Goal: Check status: Check status

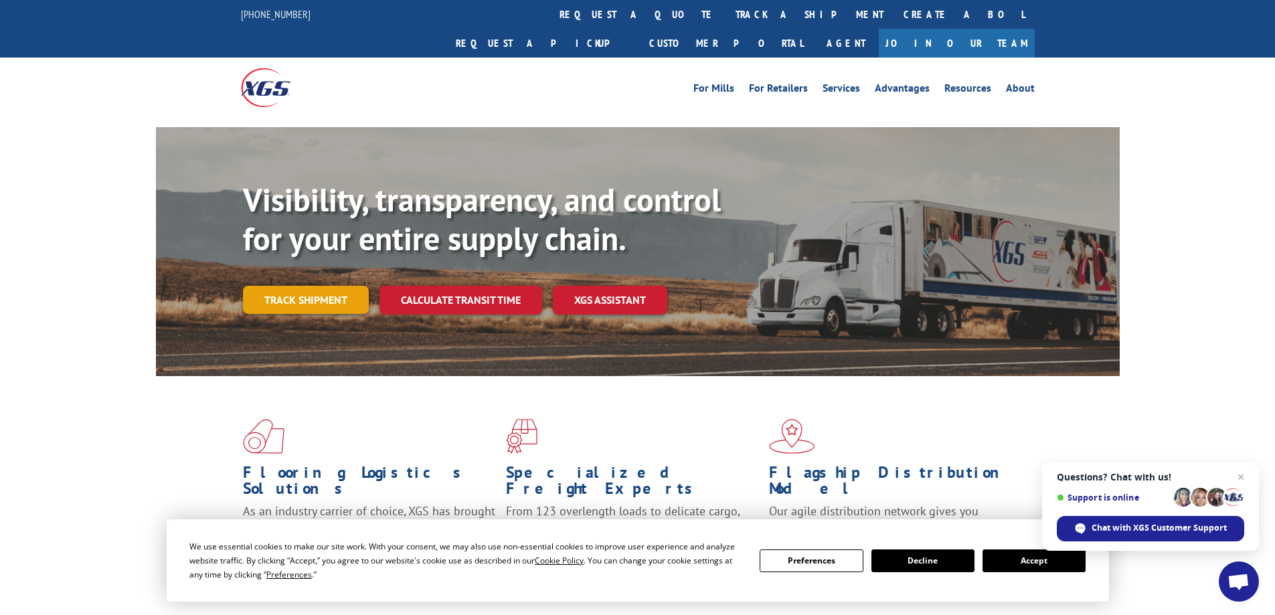
click at [298, 286] on link "Track shipment" at bounding box center [306, 300] width 126 height 28
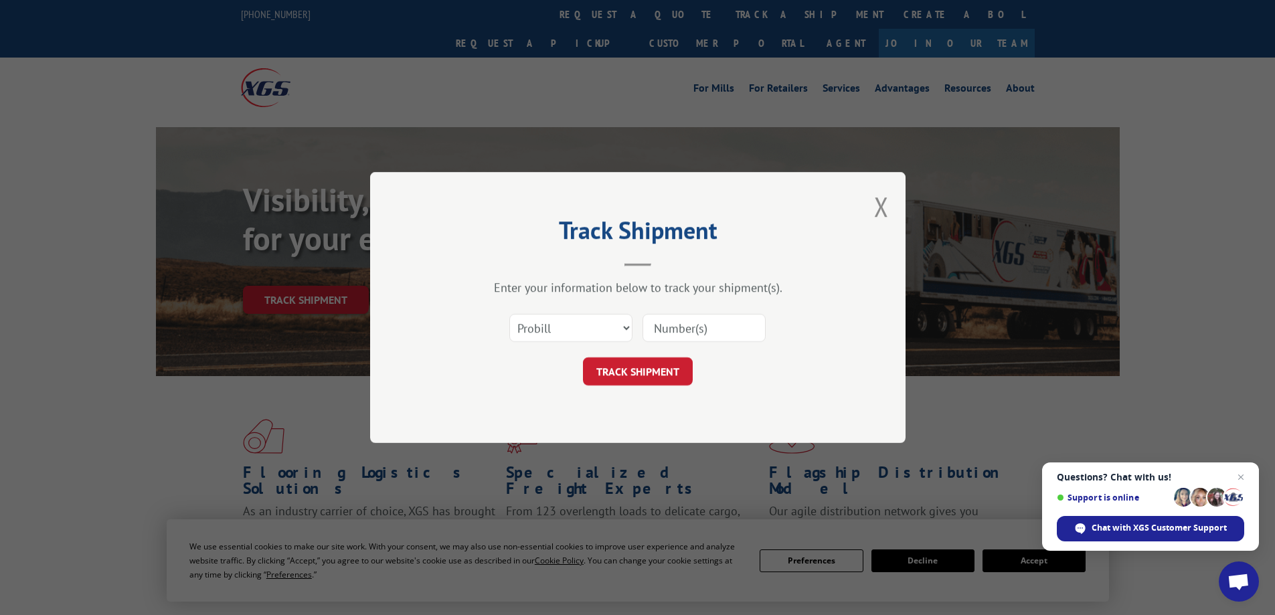
click at [541, 343] on div "Select category... Probill BOL PO" at bounding box center [571, 327] width 122 height 31
click at [556, 335] on select "Select category... Probill BOL PO" at bounding box center [570, 328] width 123 height 28
select select "po"
click at [509, 314] on select "Select category... Probill BOL PO" at bounding box center [570, 328] width 123 height 28
click at [658, 331] on input at bounding box center [703, 328] width 123 height 28
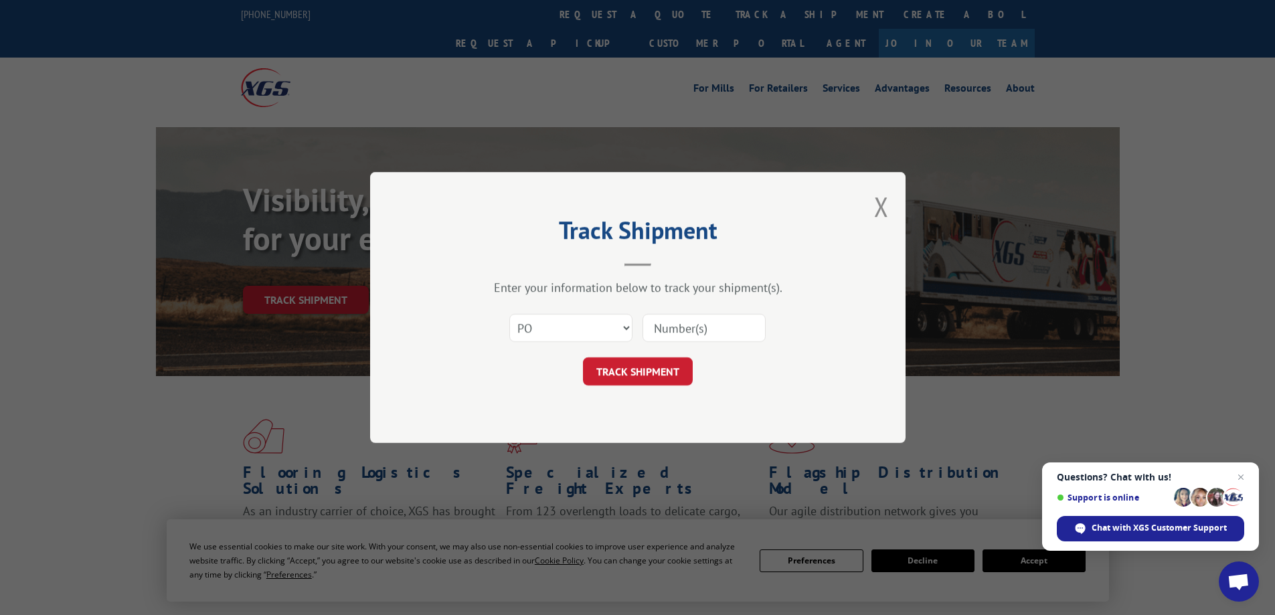
paste input "38535292"
type input "38535292"
click at [669, 370] on button "TRACK SHIPMENT" at bounding box center [638, 371] width 110 height 28
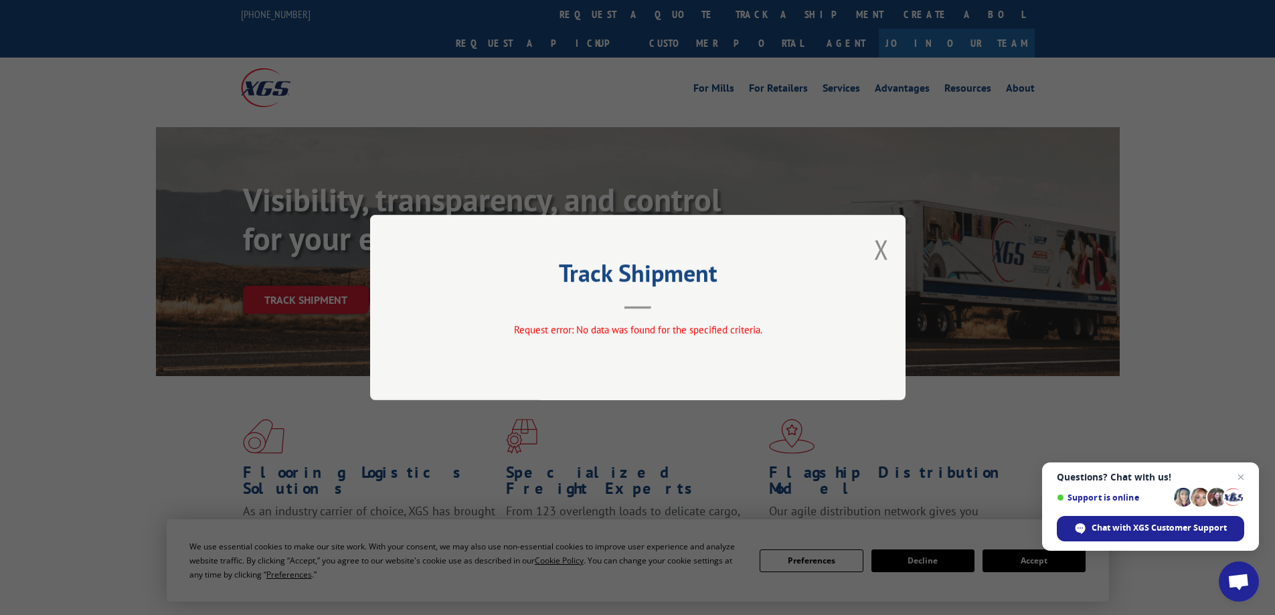
click at [884, 238] on button "Close modal" at bounding box center [881, 249] width 15 height 35
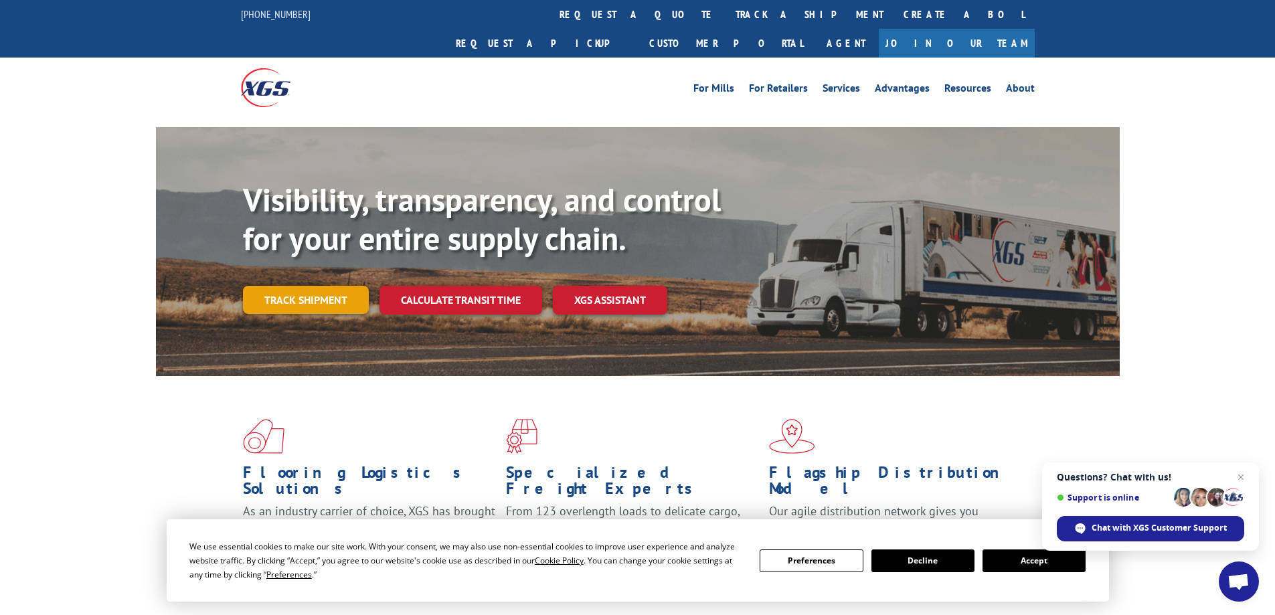
click at [291, 286] on link "Track shipment" at bounding box center [306, 300] width 126 height 28
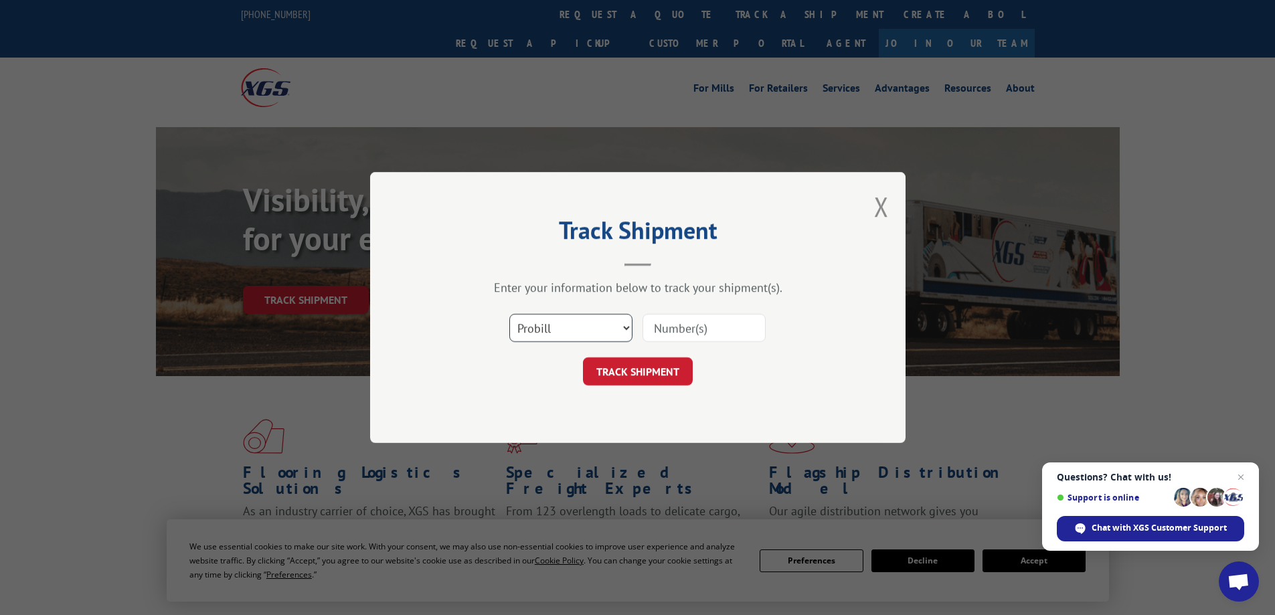
click at [527, 327] on select "Select category... Probill BOL PO" at bounding box center [570, 328] width 123 height 28
select select "po"
click at [509, 314] on select "Select category... Probill BOL PO" at bounding box center [570, 328] width 123 height 28
click at [684, 341] on input at bounding box center [703, 328] width 123 height 28
paste input "38535367"
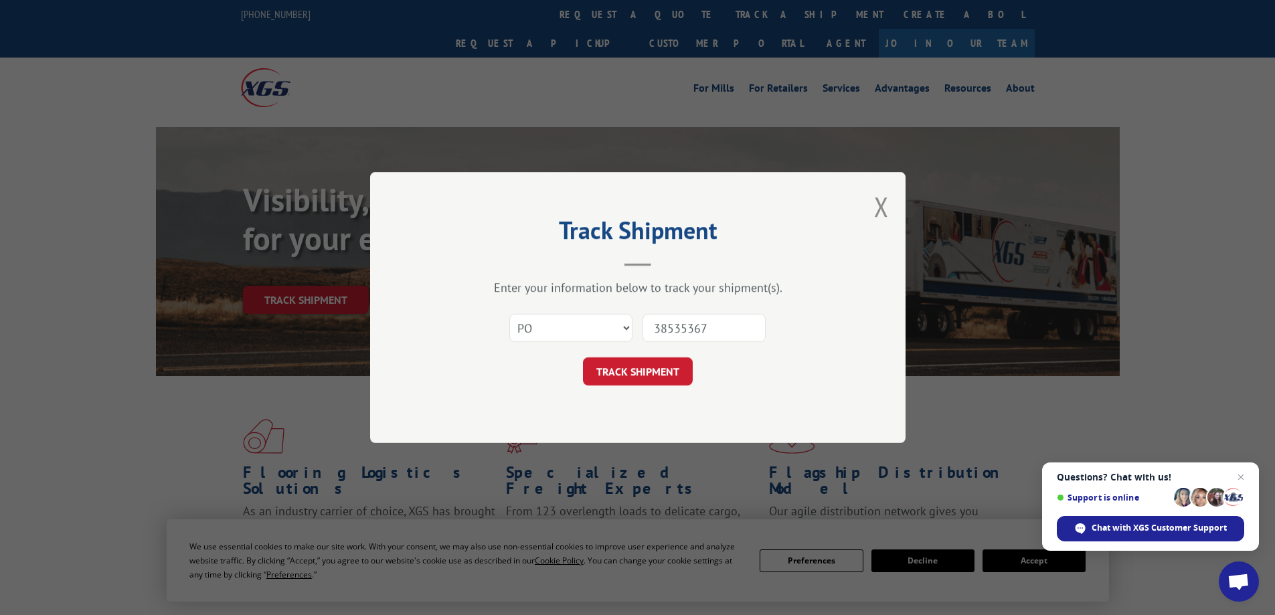
type input "38535367"
click at [665, 363] on button "TRACK SHIPMENT" at bounding box center [638, 371] width 110 height 28
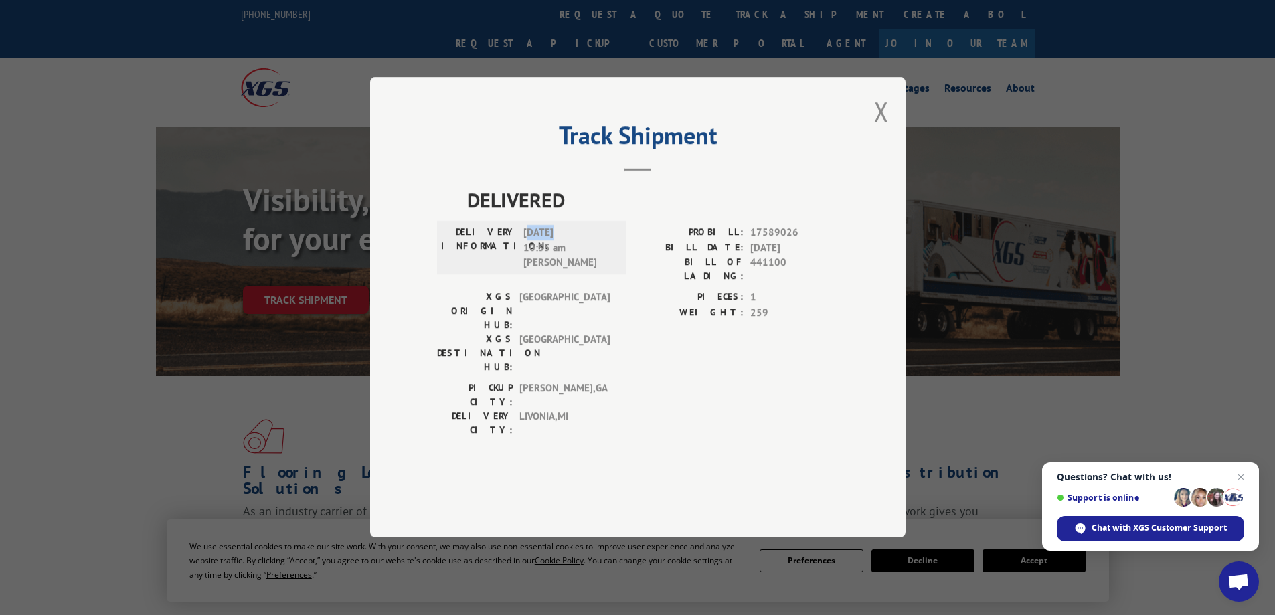
drag, startPoint x: 529, startPoint y: 275, endPoint x: 554, endPoint y: 268, distance: 26.5
click at [554, 268] on span "[DATE] 10:35 am [PERSON_NAME]" at bounding box center [568, 248] width 90 height 46
click at [1218, 584] on div "Track Shipment DELIVERED DELIVERY INFORMATION: [DATE] 10:35 am [PERSON_NAME]: 1…" at bounding box center [637, 307] width 1275 height 615
click at [1182, 538] on span "Chat with XGS Customer Support" at bounding box center [1150, 528] width 187 height 25
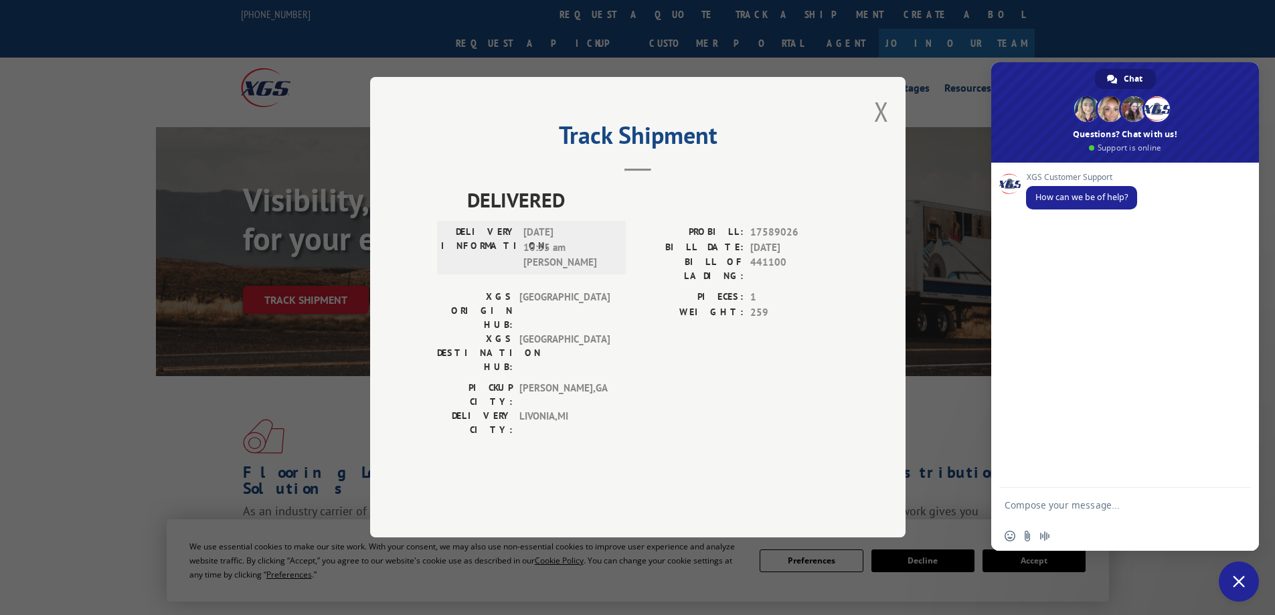
click at [1034, 509] on textarea "Compose your message..." at bounding box center [1111, 504] width 214 height 33
click at [782, 241] on span "17589026" at bounding box center [794, 232] width 88 height 15
copy span "17589026"
click at [1028, 501] on textarea "Compose your message..." at bounding box center [1111, 504] width 214 height 33
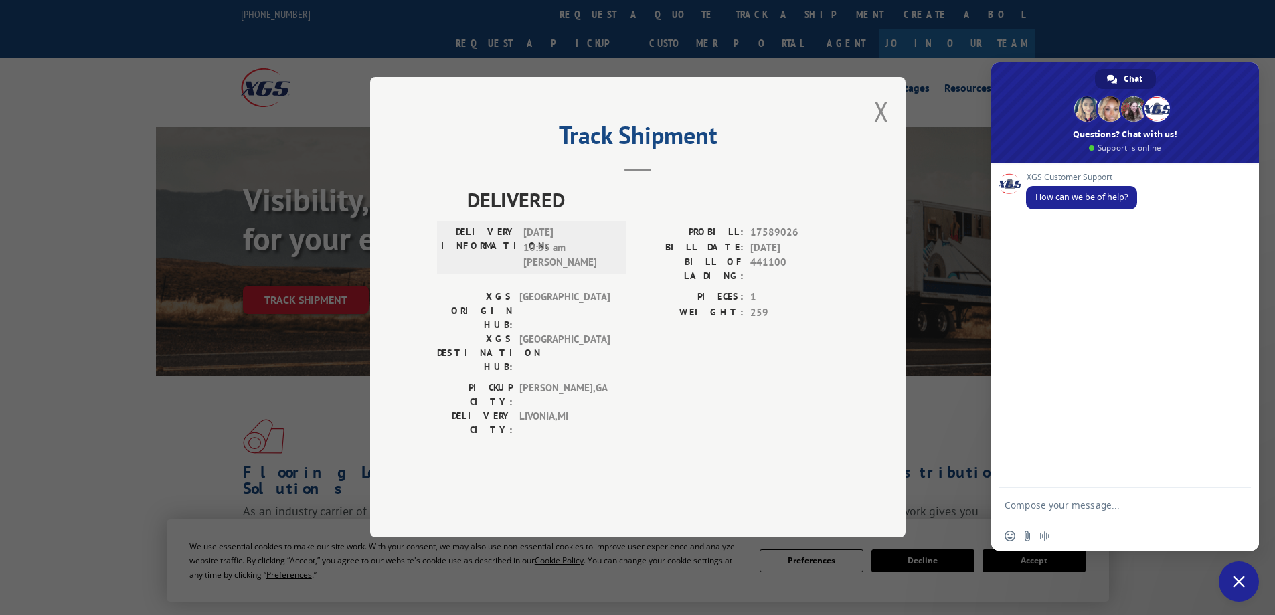
paste textarea "17589026"
type textarea "17589026"
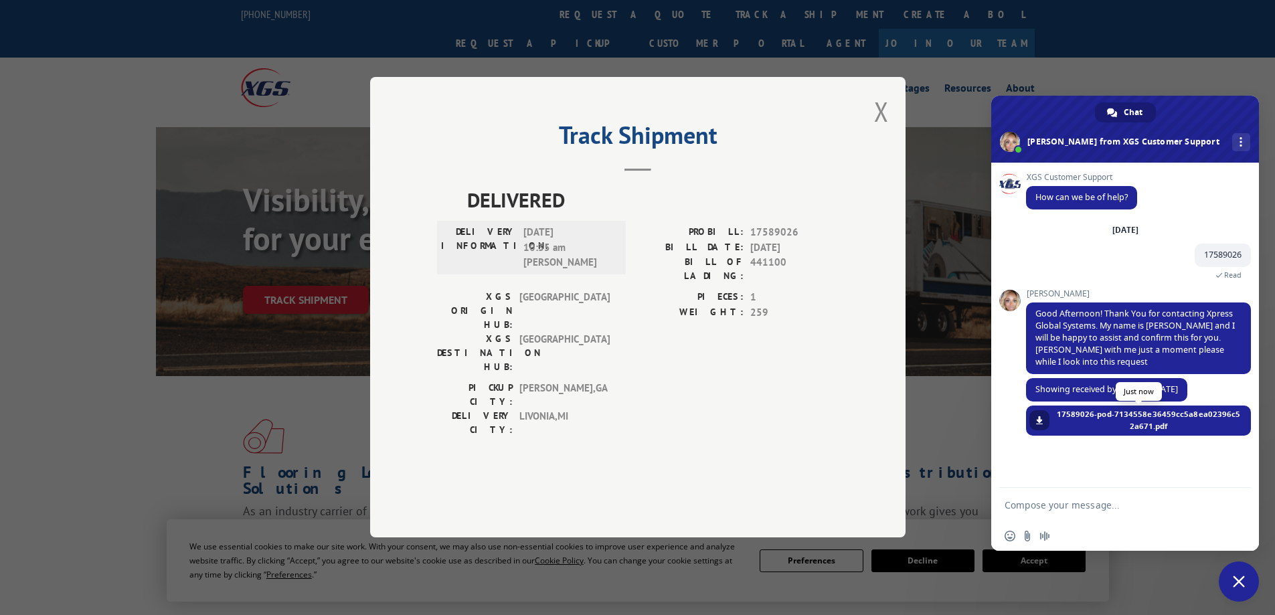
click at [1042, 421] on span at bounding box center [1039, 420] width 8 height 8
click at [1083, 503] on textarea "Compose your message..." at bounding box center [1111, 504] width 214 height 33
type textarea "can i get a bol"
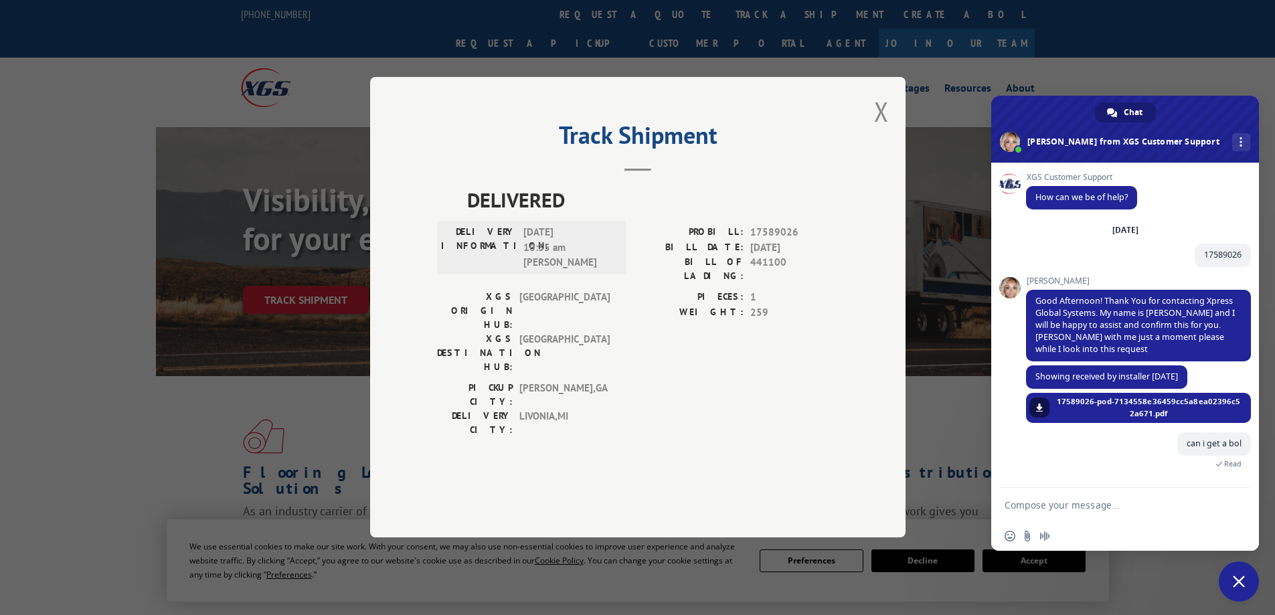
click at [1069, 507] on textarea "Compose your message..." at bounding box center [1111, 504] width 214 height 33
click at [1057, 505] on textarea "Compose your message..." at bounding box center [1111, 504] width 214 height 33
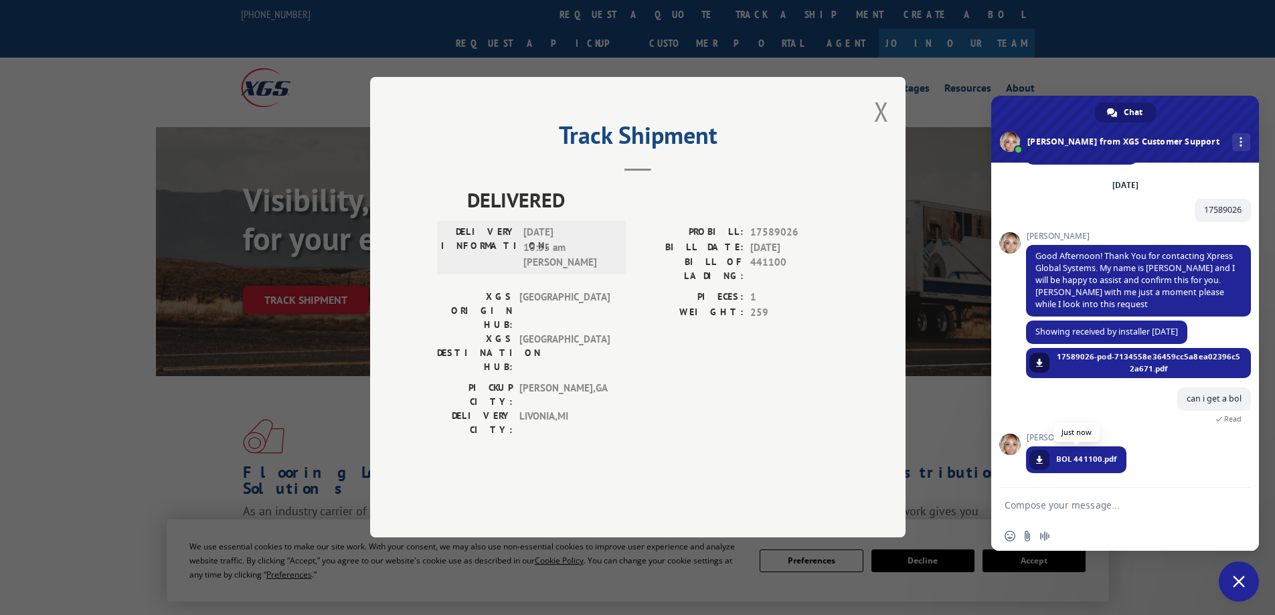
click at [1034, 464] on link at bounding box center [1039, 460] width 20 height 20
